Goal: Contribute content: Contribute content

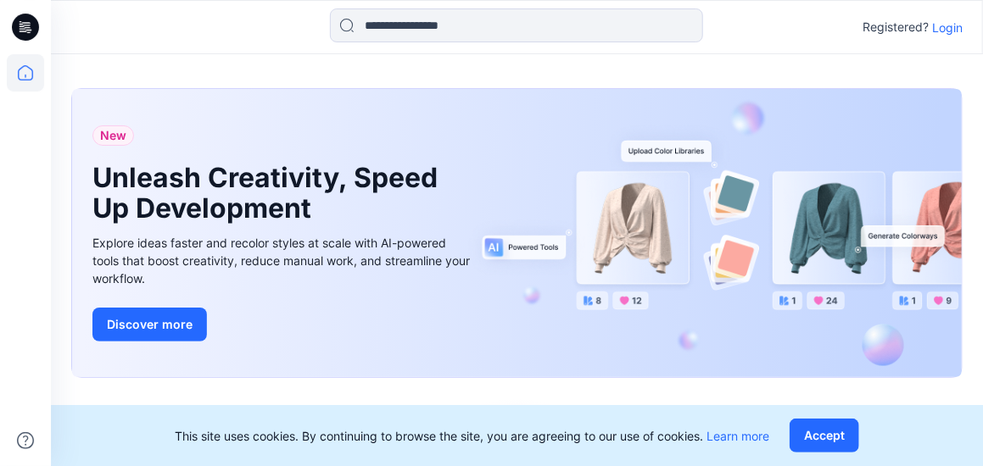
click at [949, 28] on p "Login" at bounding box center [947, 28] width 31 height 18
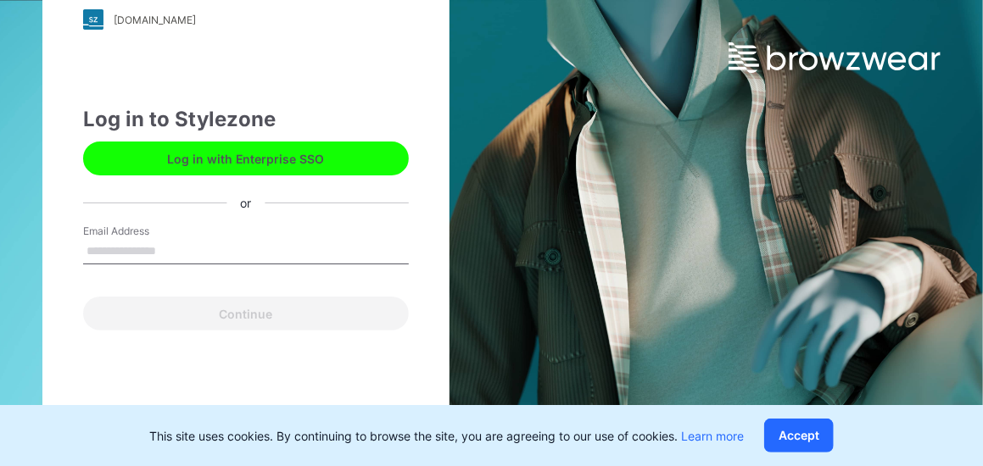
click at [129, 249] on input "Email Address" at bounding box center [246, 251] width 326 height 25
type input "**********"
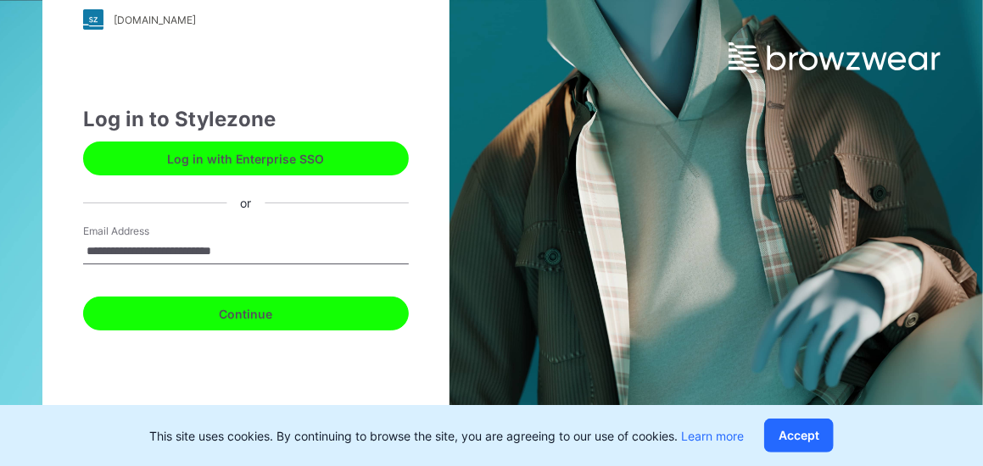
click at [215, 313] on button "Continue" at bounding box center [246, 314] width 326 height 34
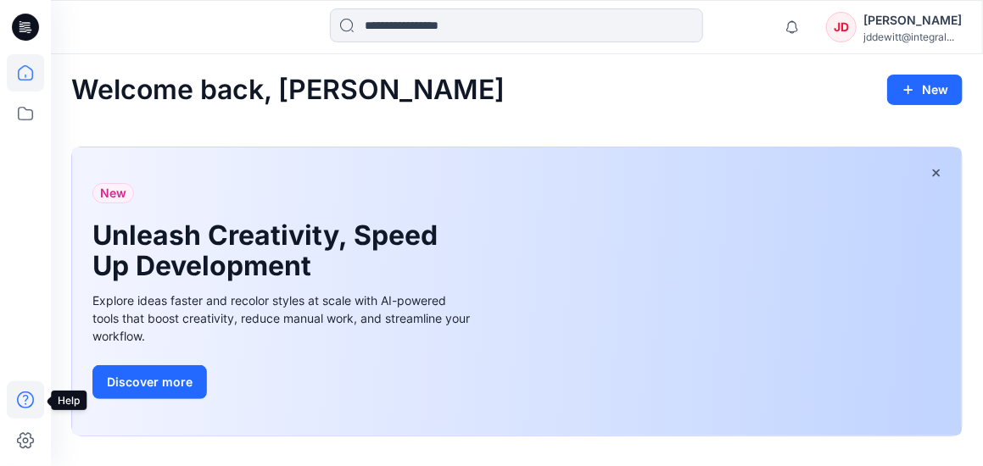
click at [23, 401] on icon at bounding box center [25, 399] width 37 height 37
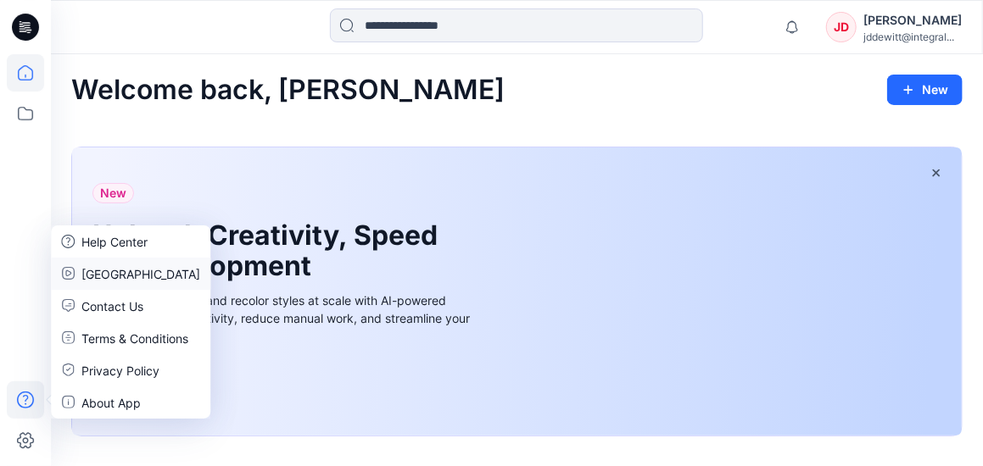
click at [132, 269] on p "[GEOGRAPHIC_DATA]" at bounding box center [140, 274] width 119 height 18
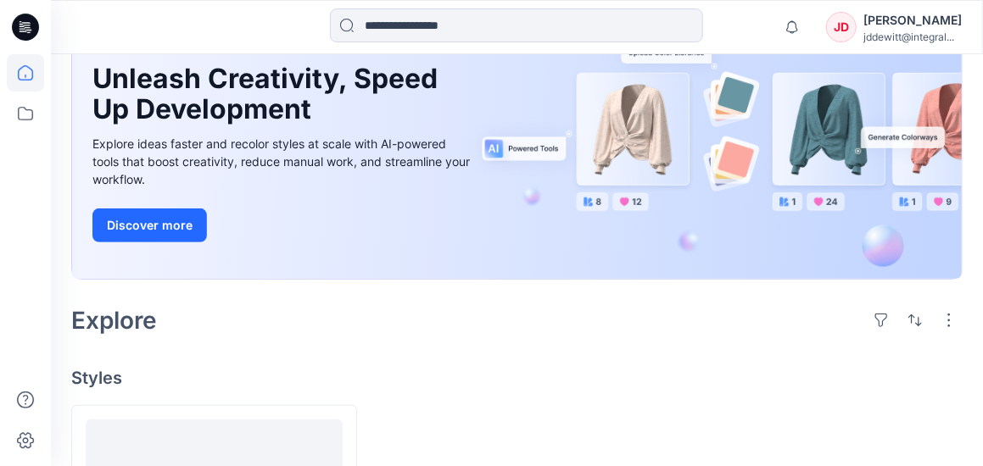
scroll to position [172, 0]
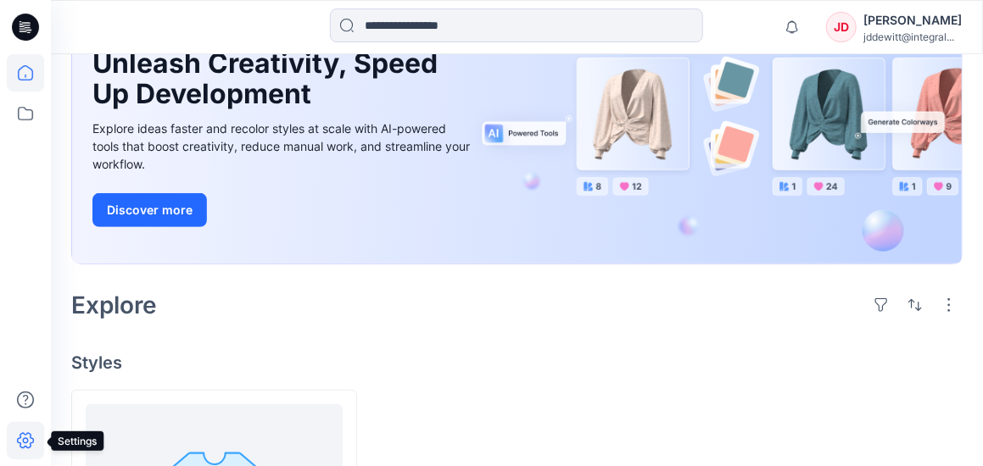
click at [25, 447] on icon at bounding box center [25, 441] width 17 height 16
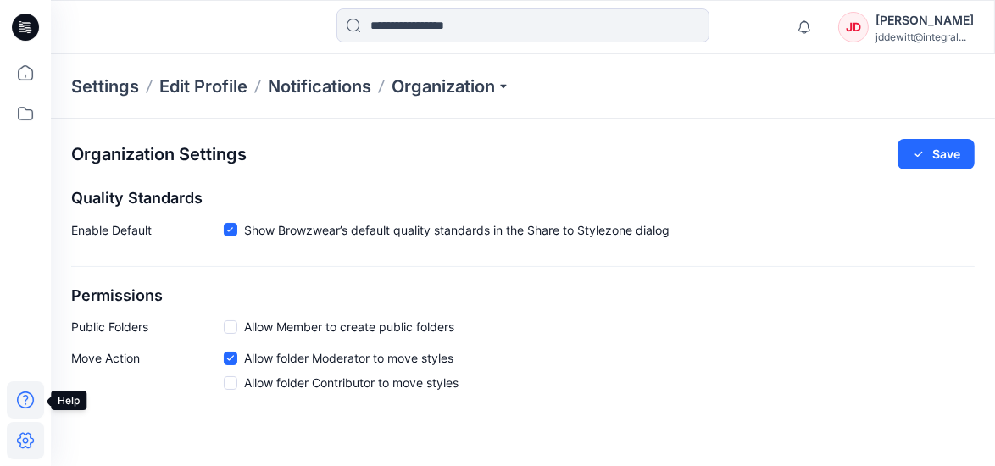
click at [22, 401] on icon at bounding box center [25, 399] width 37 height 37
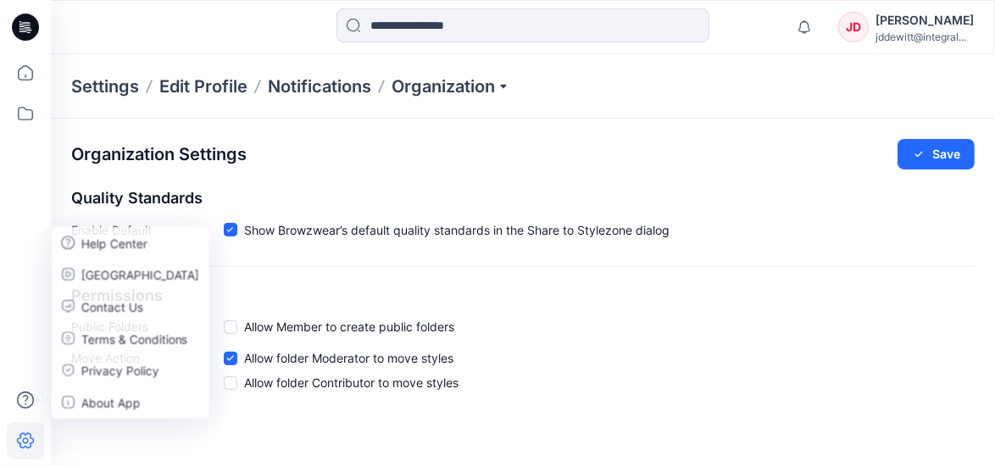
click at [19, 334] on div at bounding box center [25, 260] width 37 height 412
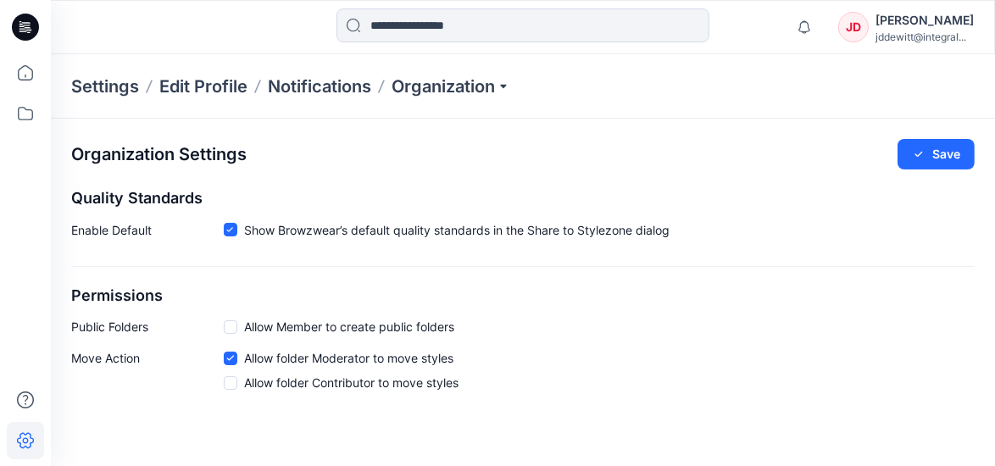
click at [29, 19] on icon at bounding box center [25, 27] width 27 height 27
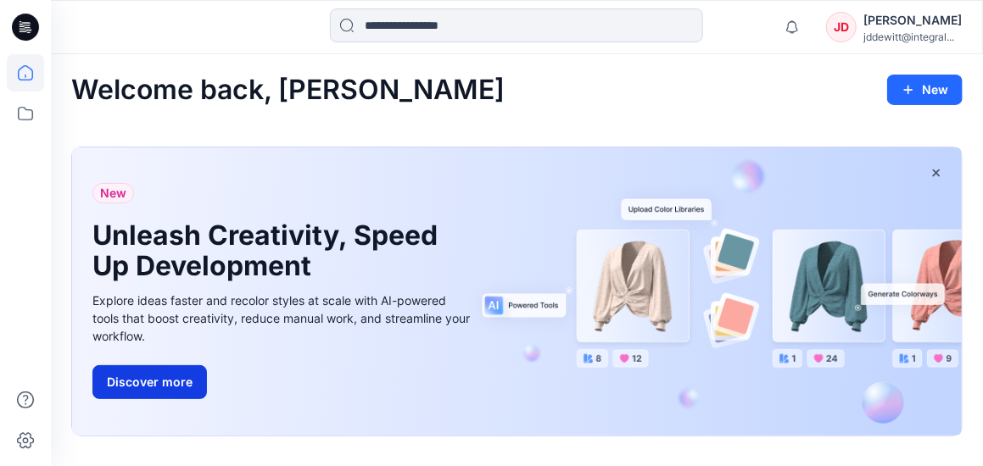
click at [176, 376] on button "Discover more" at bounding box center [149, 382] width 114 height 34
click at [117, 381] on button "Discover more" at bounding box center [149, 382] width 114 height 34
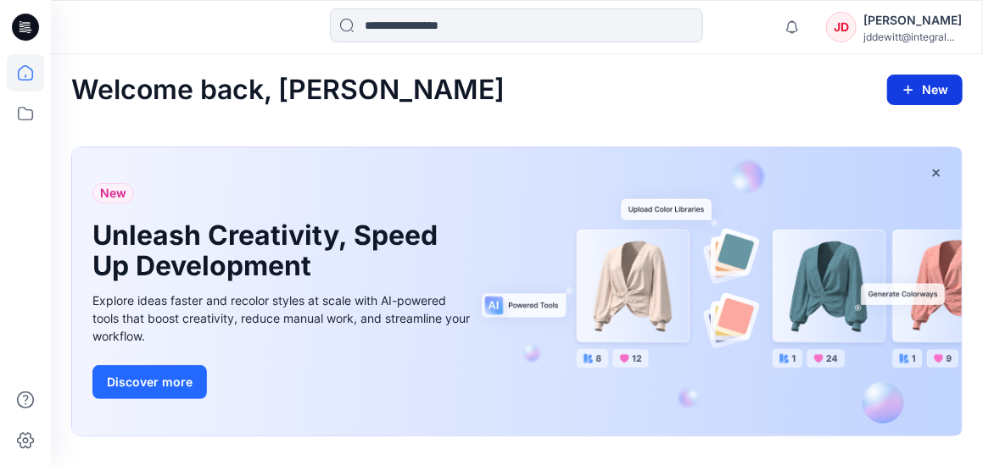
click at [916, 87] on button "New" at bounding box center [924, 90] width 75 height 31
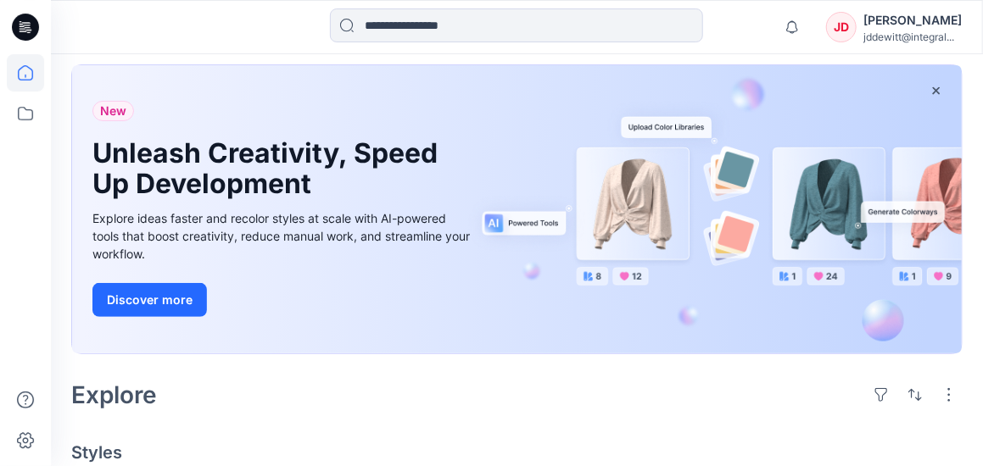
scroll to position [39, 0]
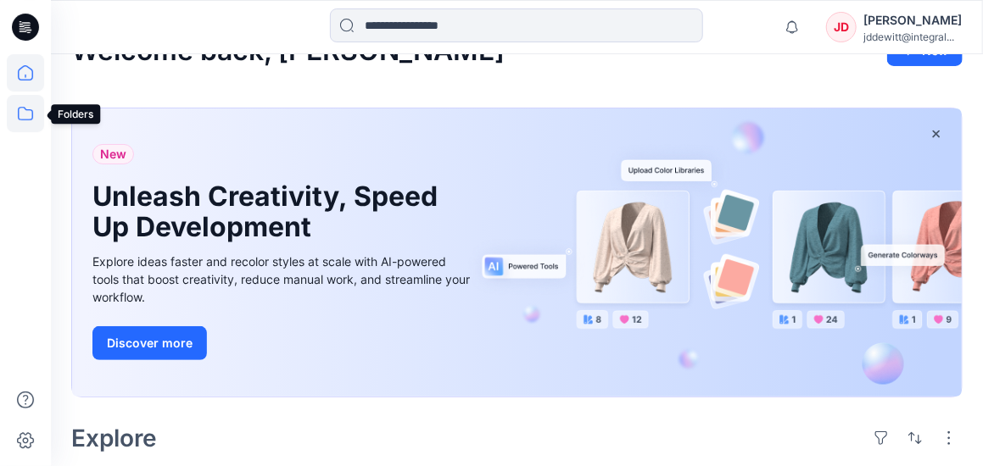
click at [33, 119] on icon at bounding box center [25, 113] width 37 height 37
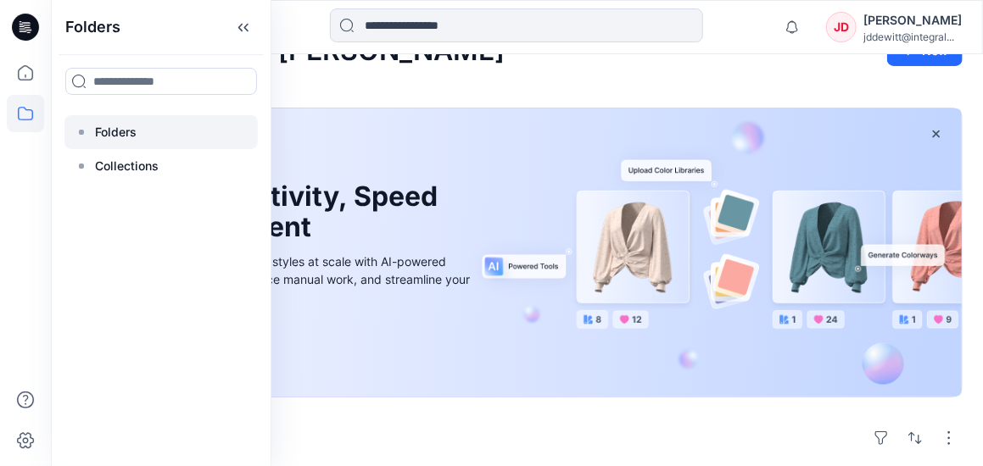
click at [153, 135] on div at bounding box center [160, 132] width 193 height 34
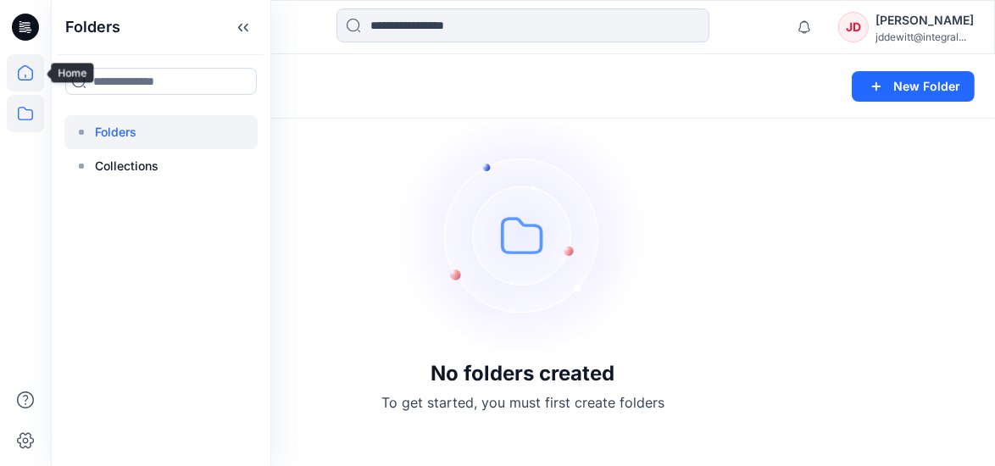
click at [20, 71] on icon at bounding box center [25, 72] width 37 height 37
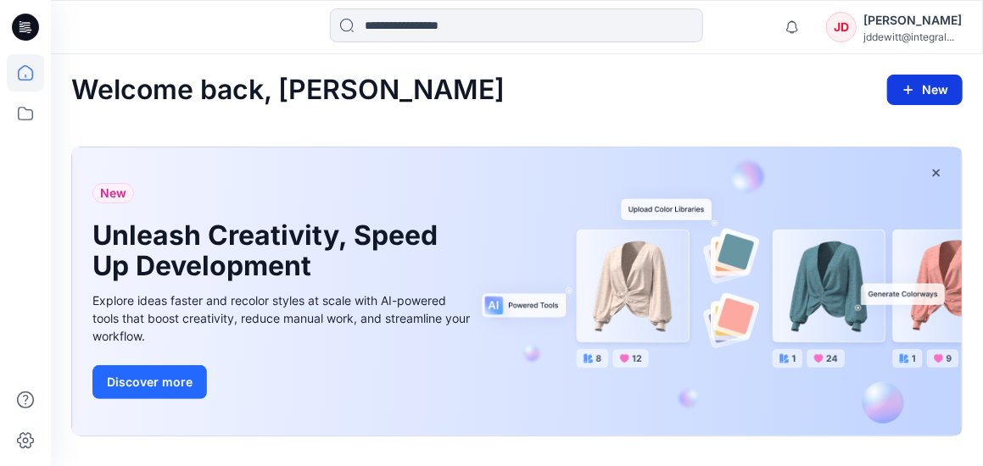
click at [927, 83] on button "New" at bounding box center [924, 90] width 75 height 31
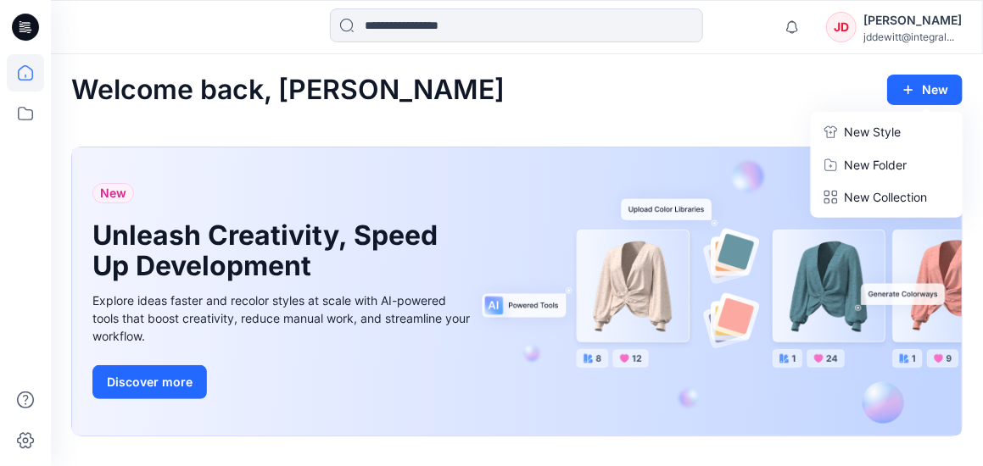
click at [889, 128] on p "New Style" at bounding box center [872, 132] width 57 height 20
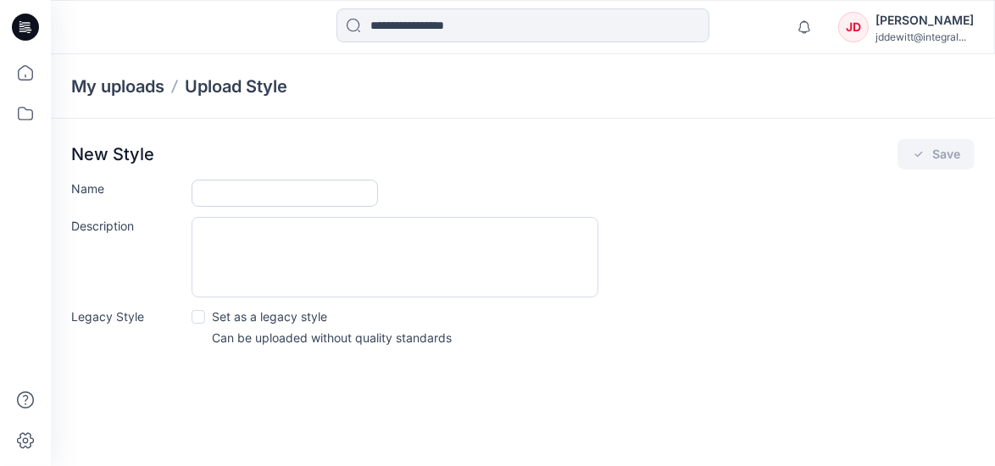
click at [256, 195] on input "Name" at bounding box center [285, 193] width 187 height 27
type input "******"
click at [292, 248] on textarea "Description" at bounding box center [395, 257] width 407 height 81
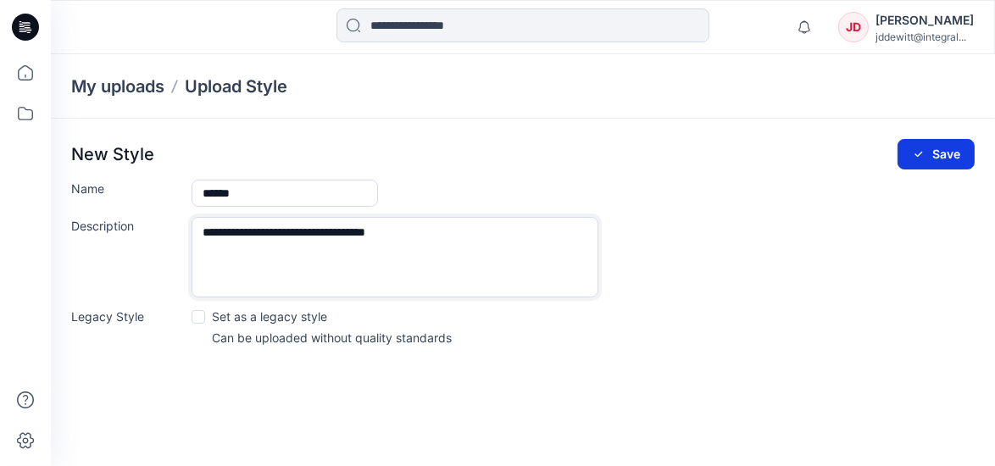
type textarea "**********"
click at [949, 146] on button "Save" at bounding box center [936, 154] width 77 height 31
click at [944, 153] on button "Save" at bounding box center [936, 154] width 77 height 31
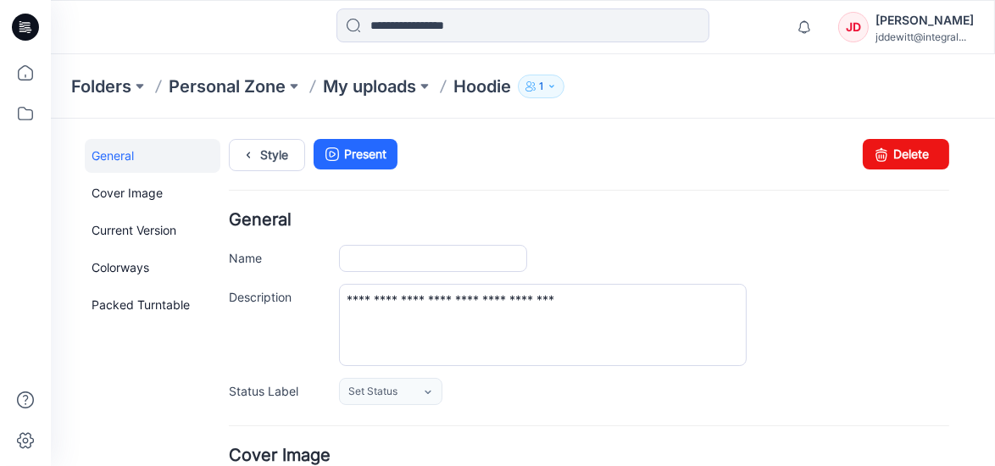
type input "******"
type input "**********"
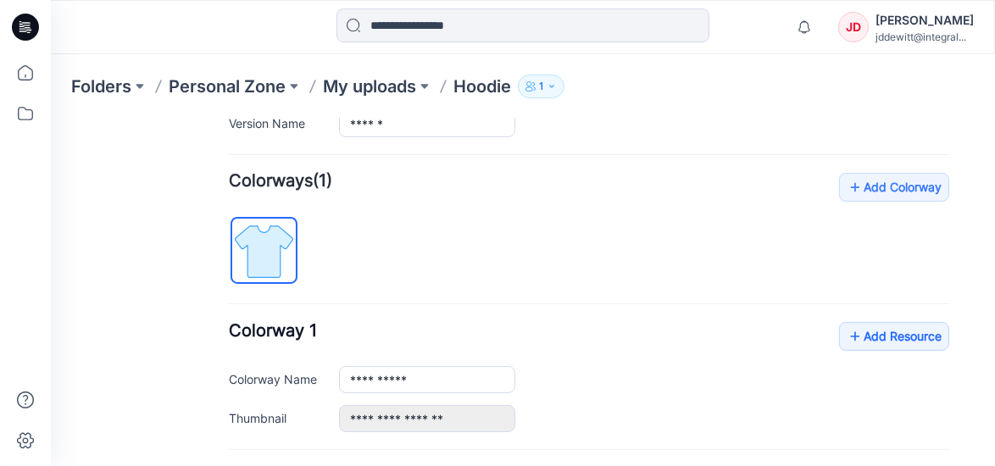
scroll to position [483, 0]
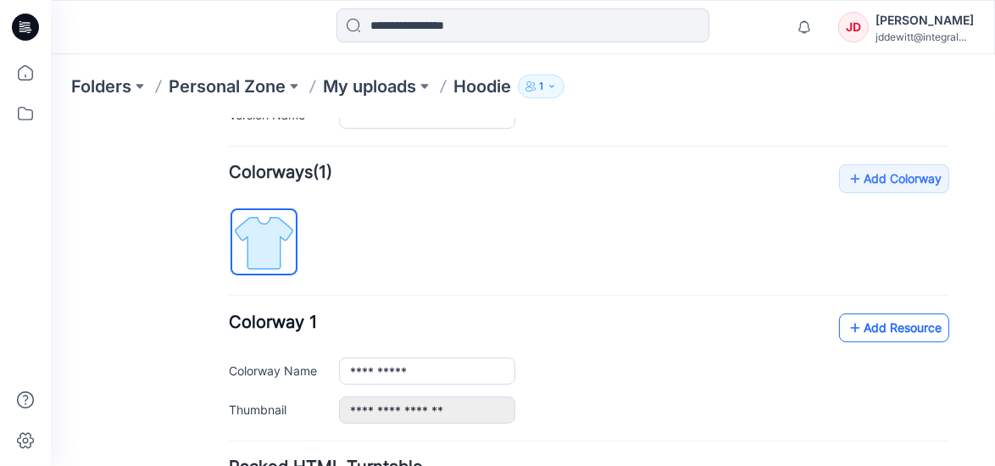
click at [877, 327] on link "Add Resource" at bounding box center [893, 327] width 110 height 29
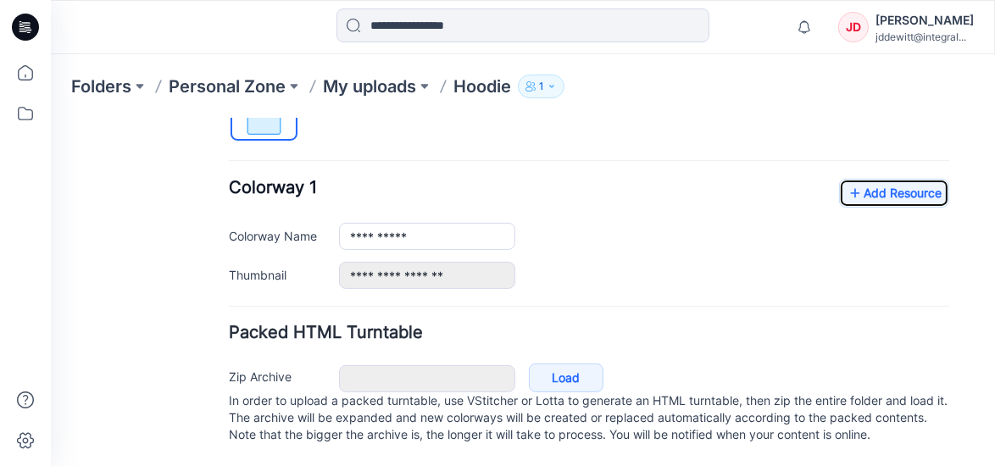
scroll to position [645, 0]
click at [562, 357] on div "Zip Archive Cancel Load In order to upload a packed turntable, use VStitcher or…" at bounding box center [588, 403] width 732 height 92
click at [560, 363] on link "Load" at bounding box center [565, 377] width 75 height 29
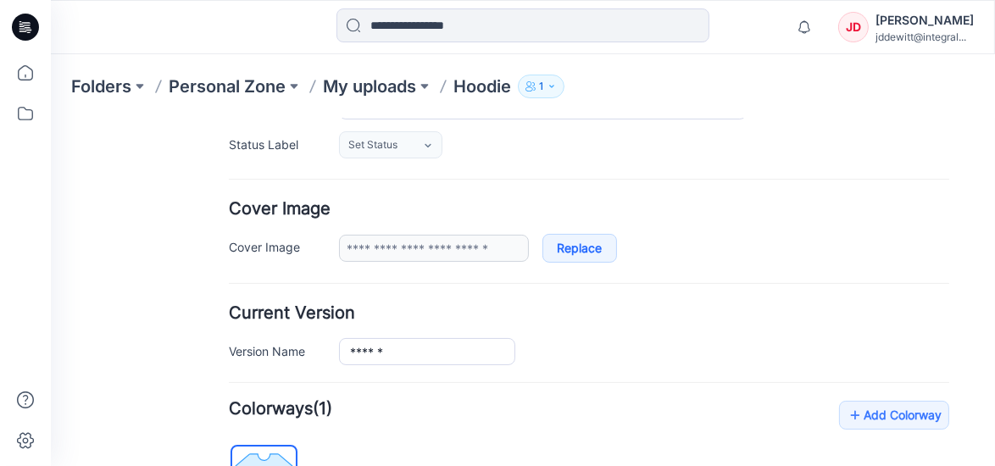
scroll to position [0, 0]
